Goal: Information Seeking & Learning: Learn about a topic

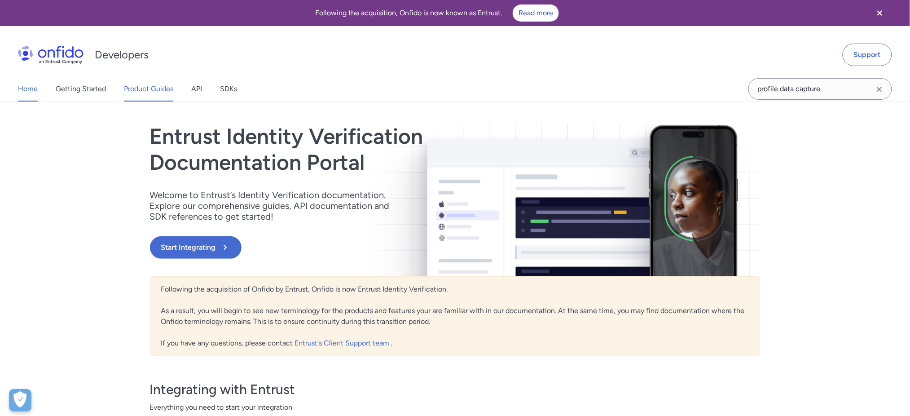
click at [163, 90] on link "Product Guides" at bounding box center [148, 88] width 49 height 25
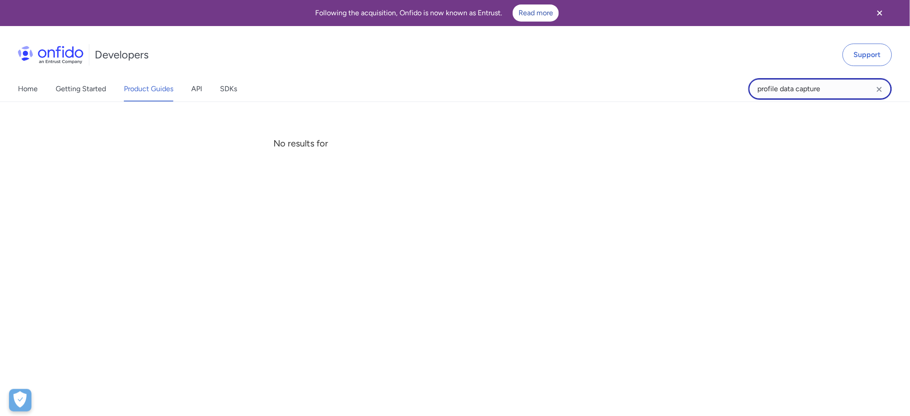
drag, startPoint x: 823, startPoint y: 80, endPoint x: 822, endPoint y: 93, distance: 14.0
click at [822, 93] on input "profile data capture" at bounding box center [821, 89] width 144 height 22
drag, startPoint x: 834, startPoint y: 88, endPoint x: 671, endPoint y: 92, distance: 163.1
click at [671, 92] on div "Home Getting Started Product Guides API SDKs profile data capture profile data …" at bounding box center [455, 88] width 910 height 25
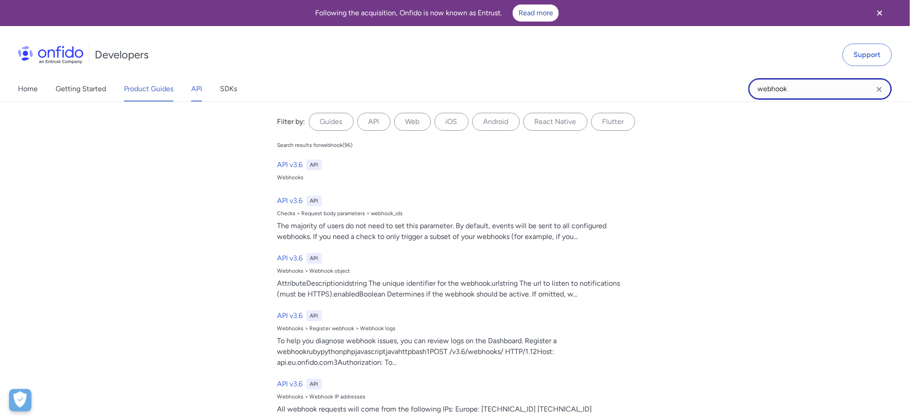
type input "webhook"
click at [202, 90] on link "API" at bounding box center [196, 88] width 11 height 25
click at [846, 94] on input "webhook" at bounding box center [821, 89] width 144 height 22
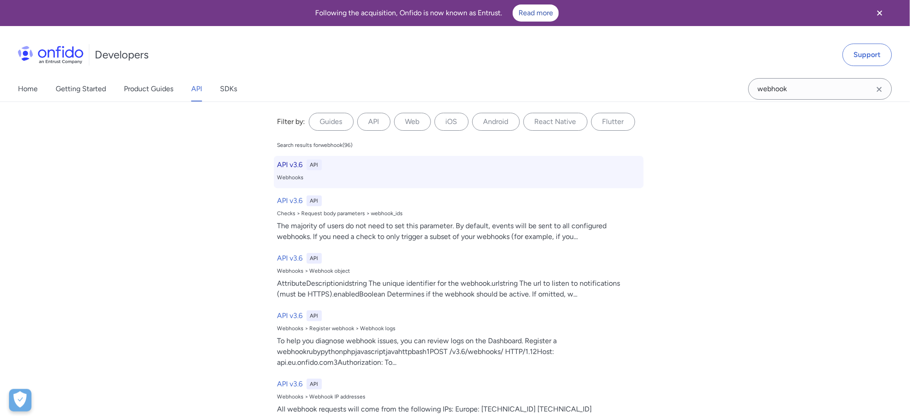
click at [293, 180] on div "Webhooks" at bounding box center [459, 177] width 363 height 7
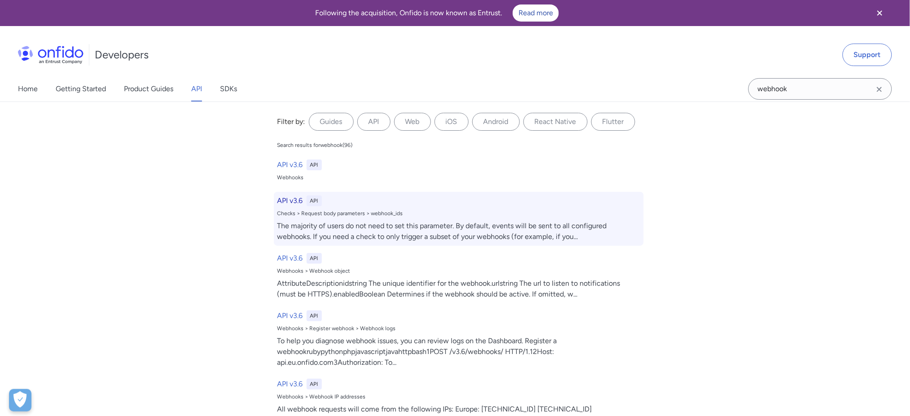
select select "http"
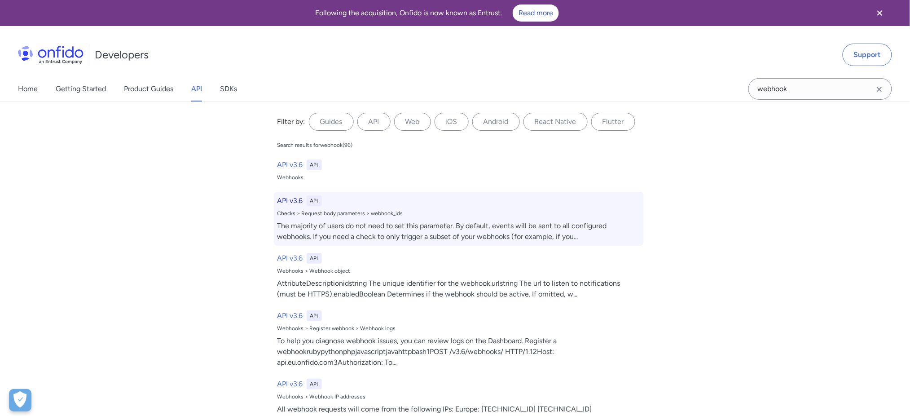
select select "http"
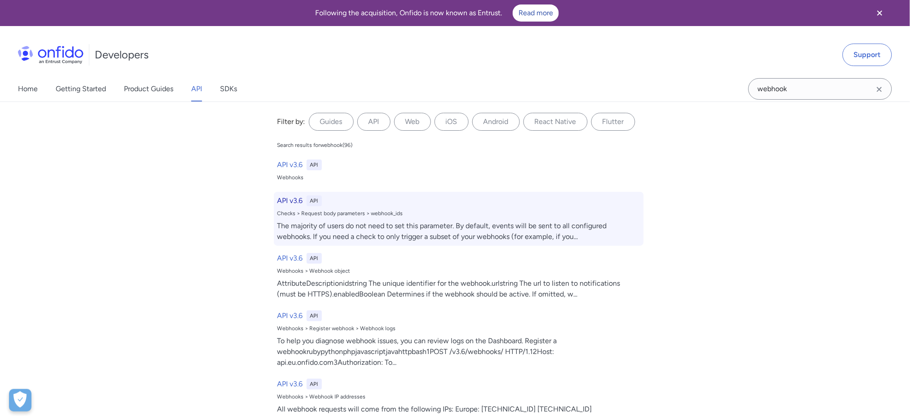
select select "http"
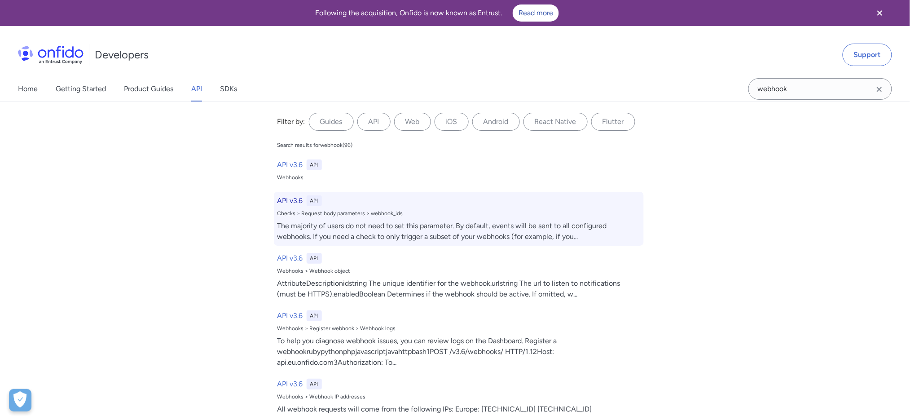
select select "http"
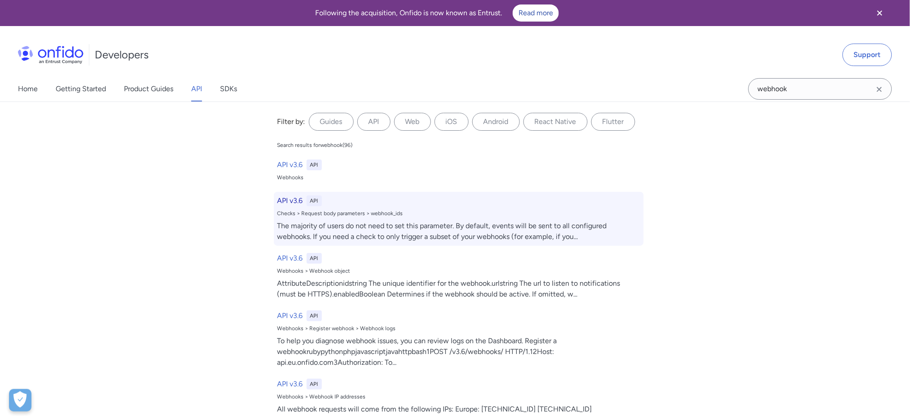
select select "http"
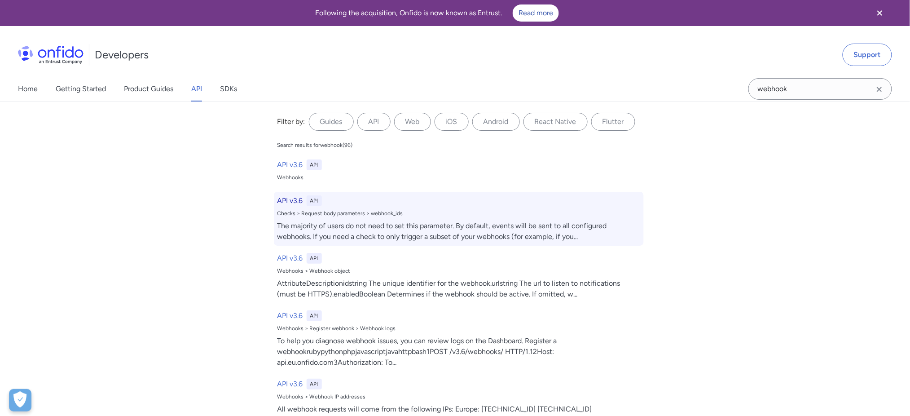
select select "http"
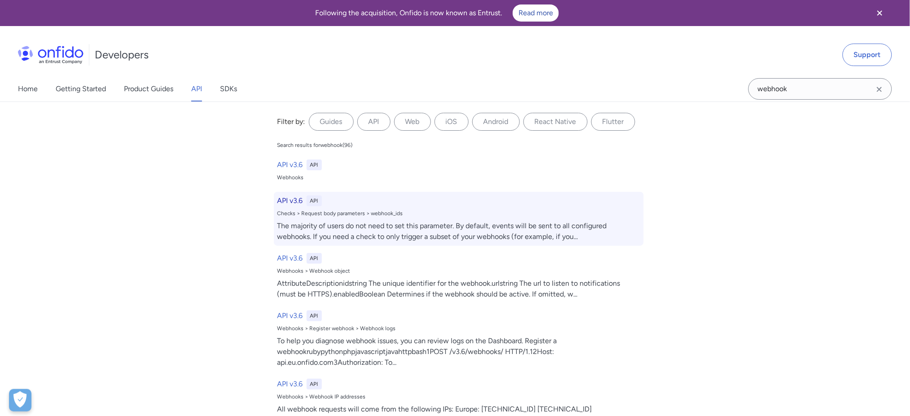
select select "http"
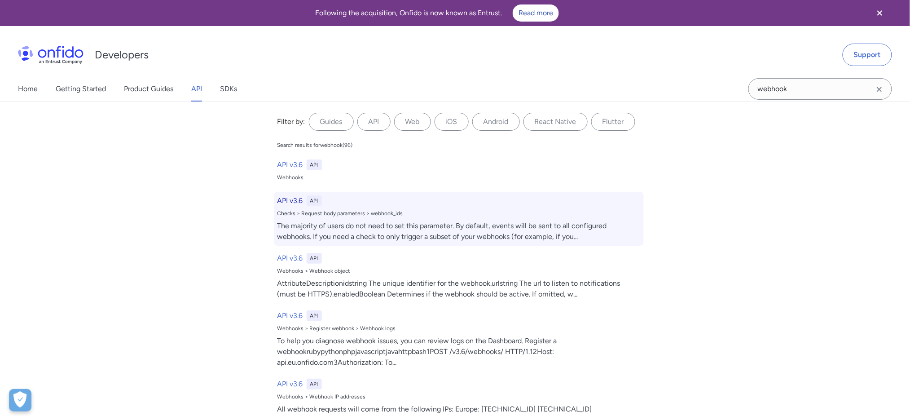
select select "http"
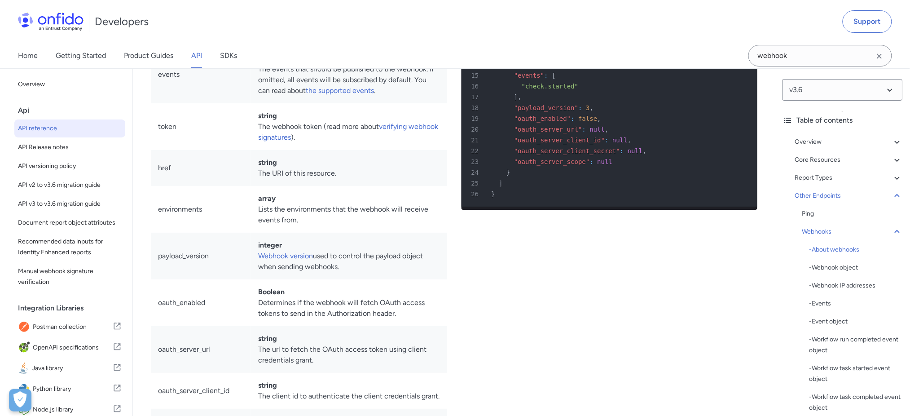
scroll to position [65784, 0]
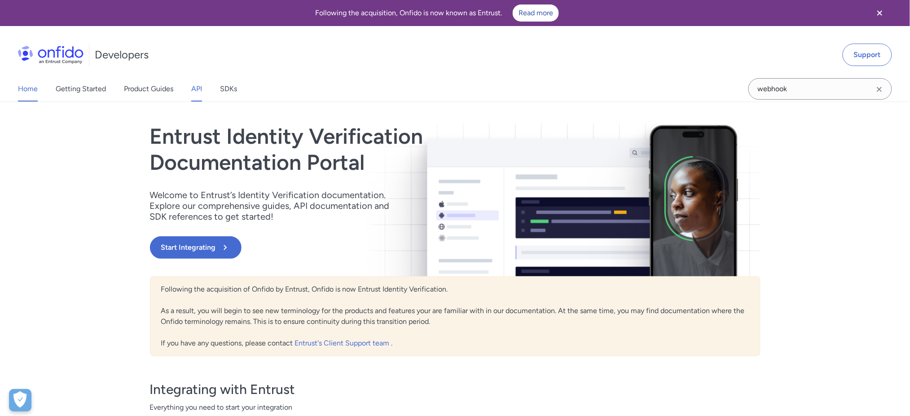
click at [197, 96] on link "API" at bounding box center [196, 88] width 11 height 25
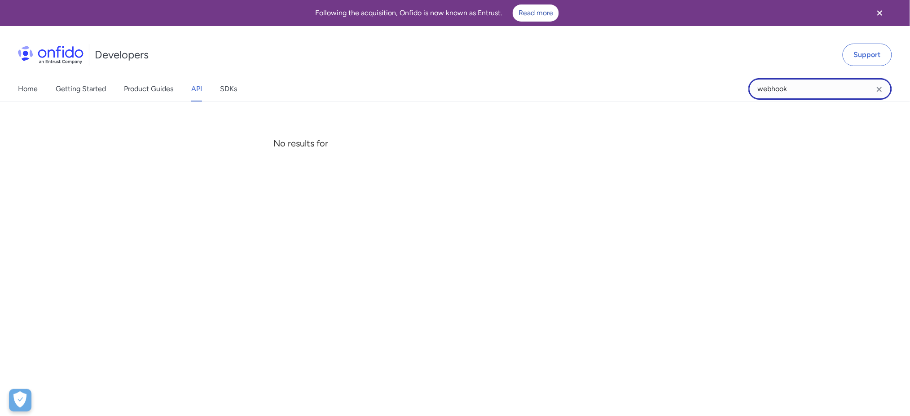
click at [839, 89] on input "webhook" at bounding box center [821, 89] width 144 height 22
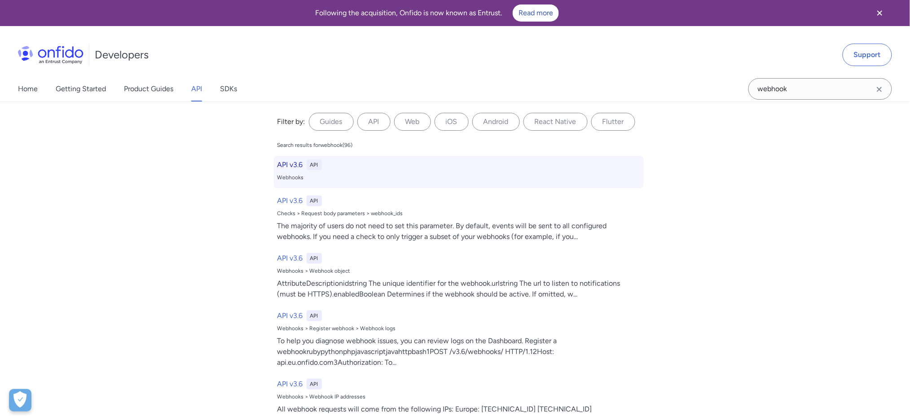
click at [290, 176] on div "Webhooks" at bounding box center [459, 177] width 363 height 7
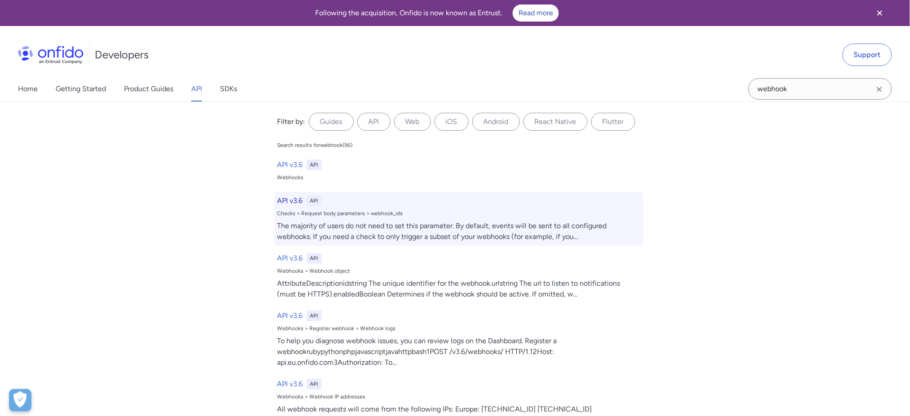
select select "http"
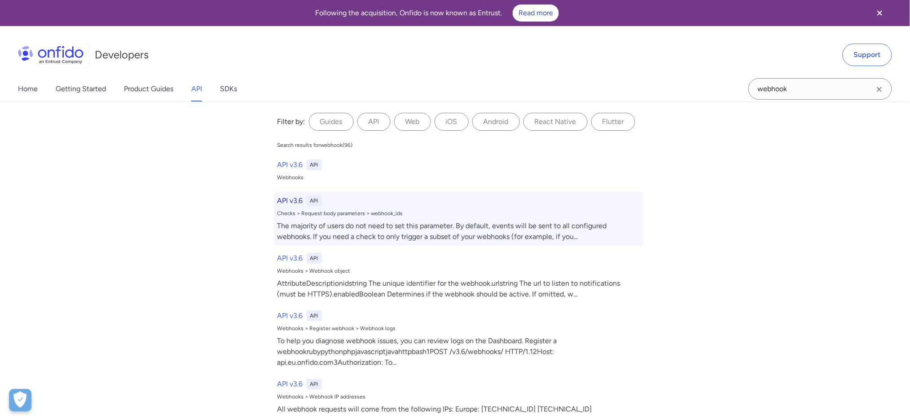
select select "http"
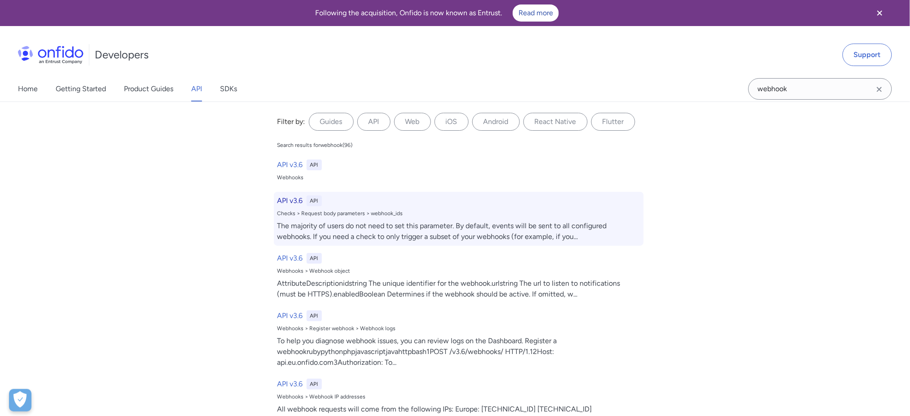
select select "http"
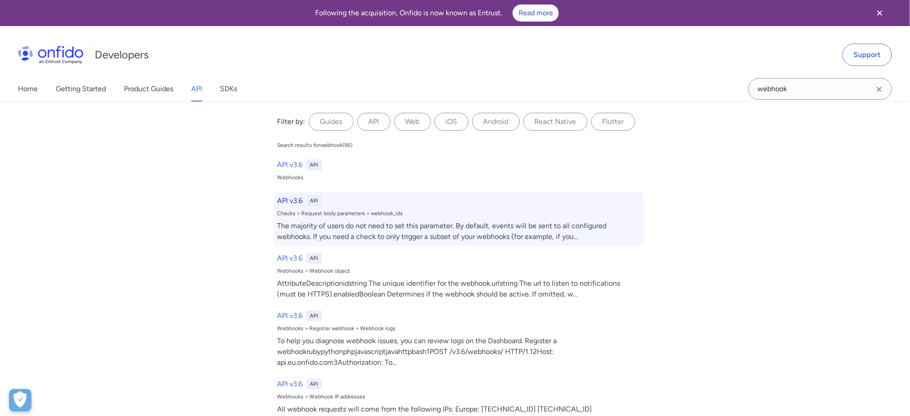
select select "http"
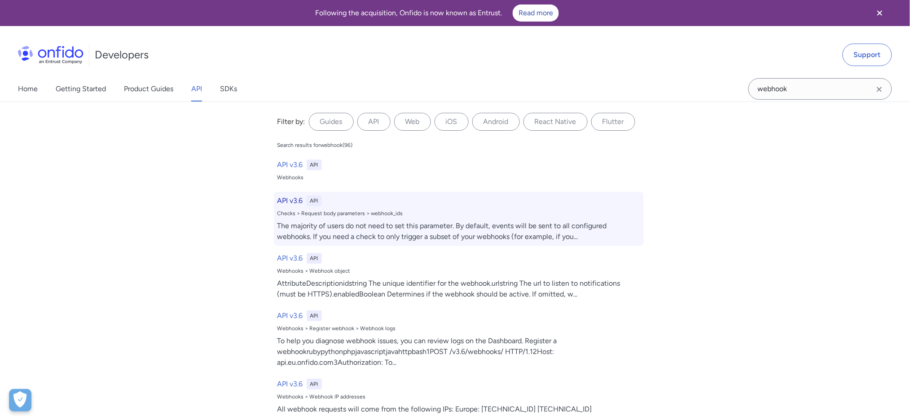
select select "http"
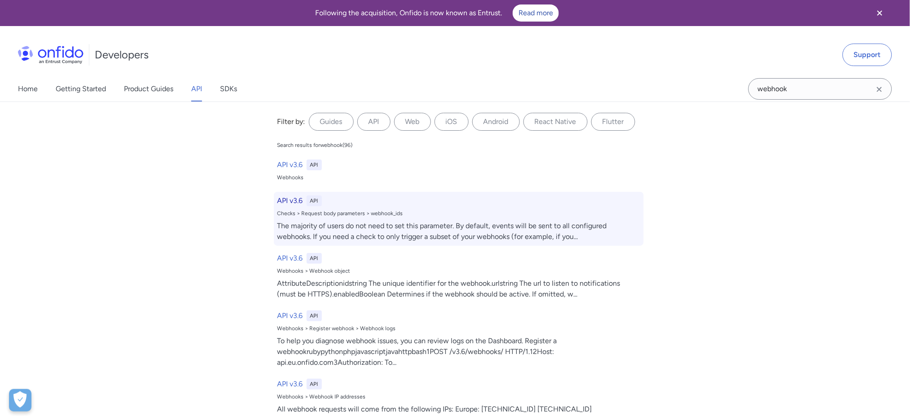
select select "http"
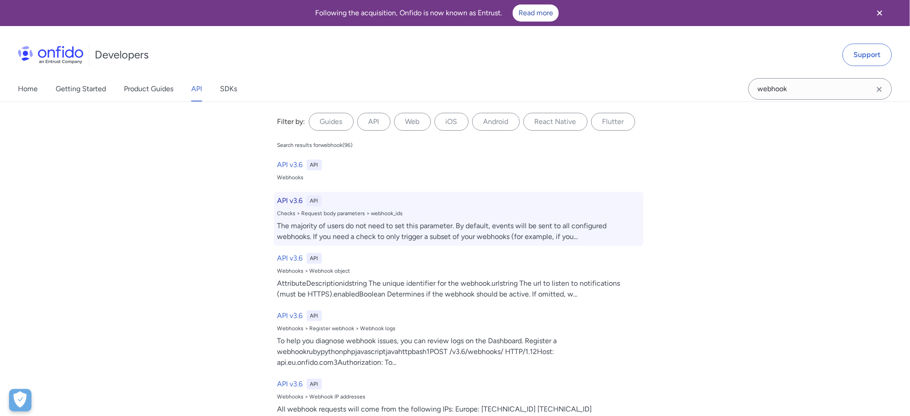
select select "http"
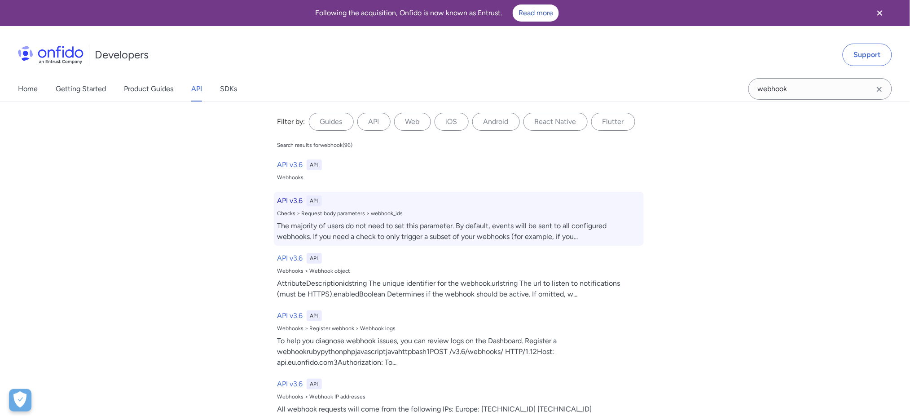
select select "http"
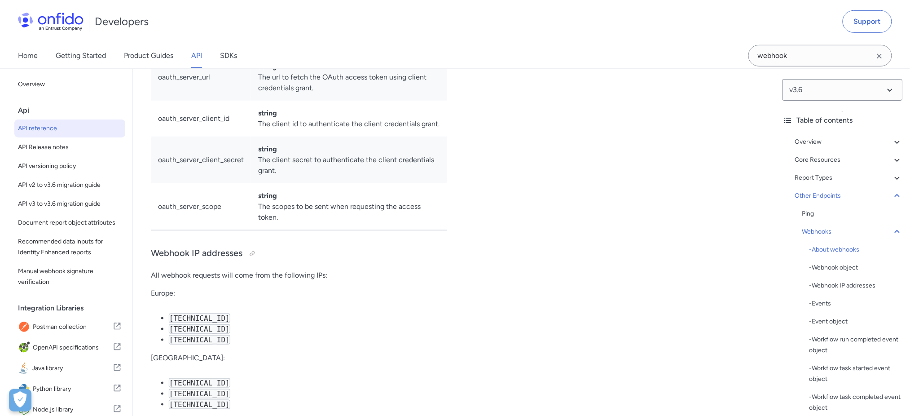
scroll to position [65964, 0]
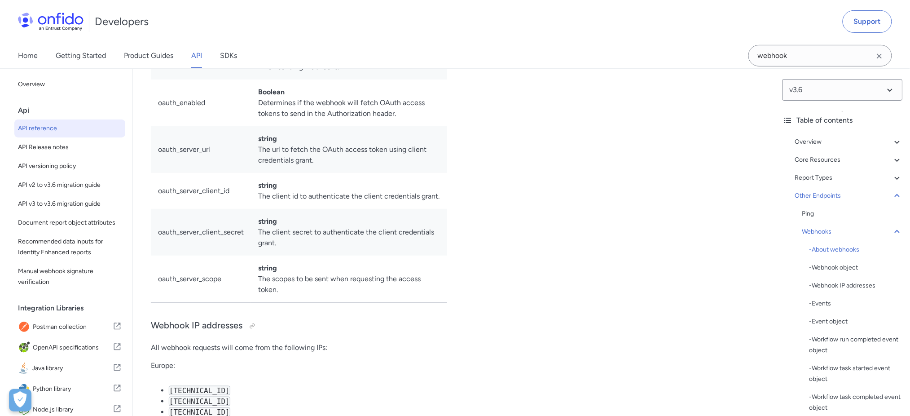
drag, startPoint x: 450, startPoint y: 201, endPoint x: 149, endPoint y: 202, distance: 300.9
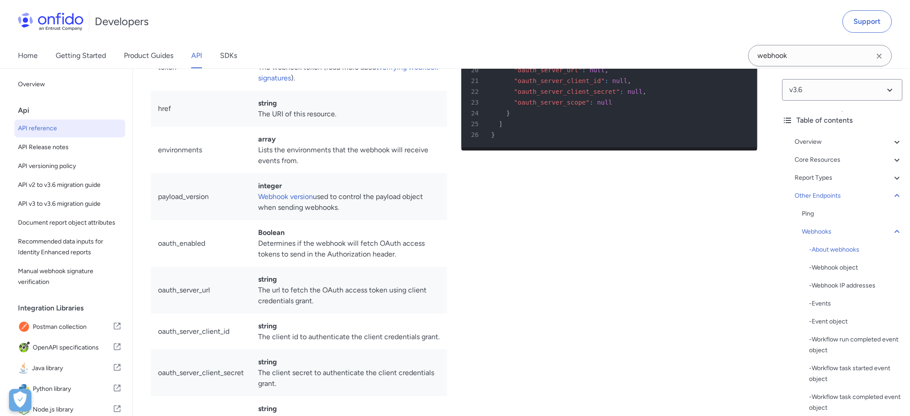
scroll to position [65844, 0]
